Goal: Information Seeking & Learning: Learn about a topic

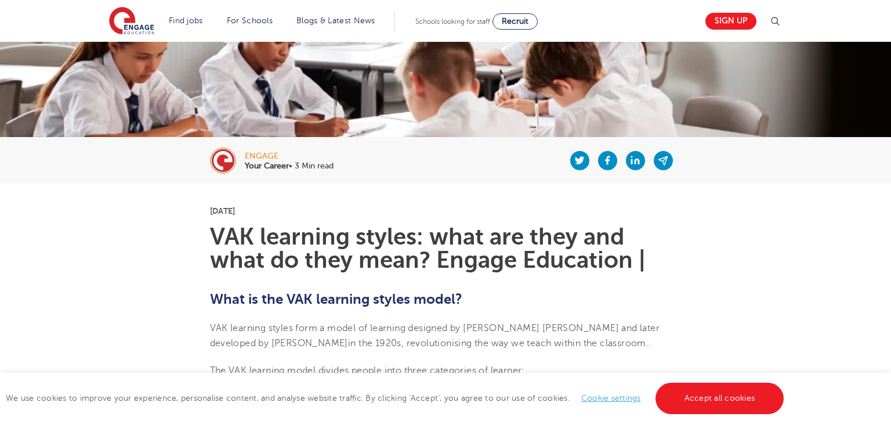
scroll to position [138, 0]
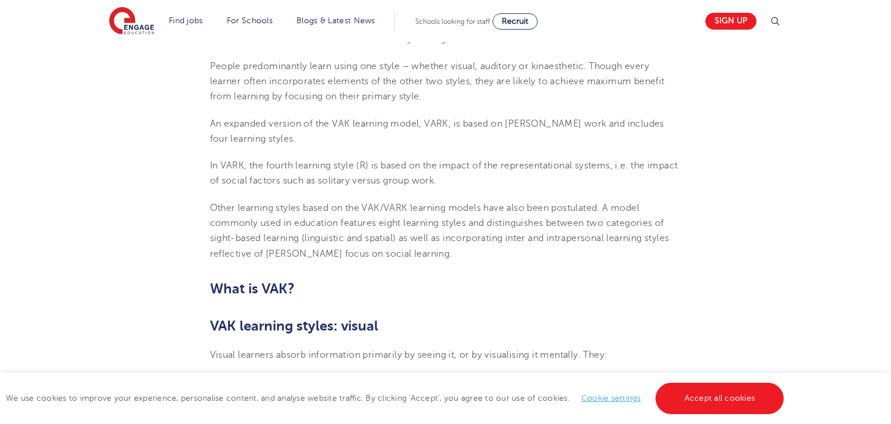
scroll to position [522, 0]
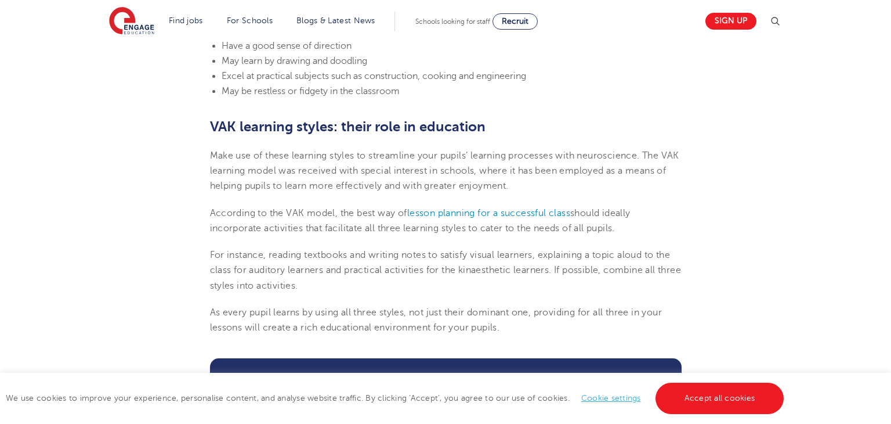
scroll to position [1331, 0]
